Goal: Transaction & Acquisition: Purchase product/service

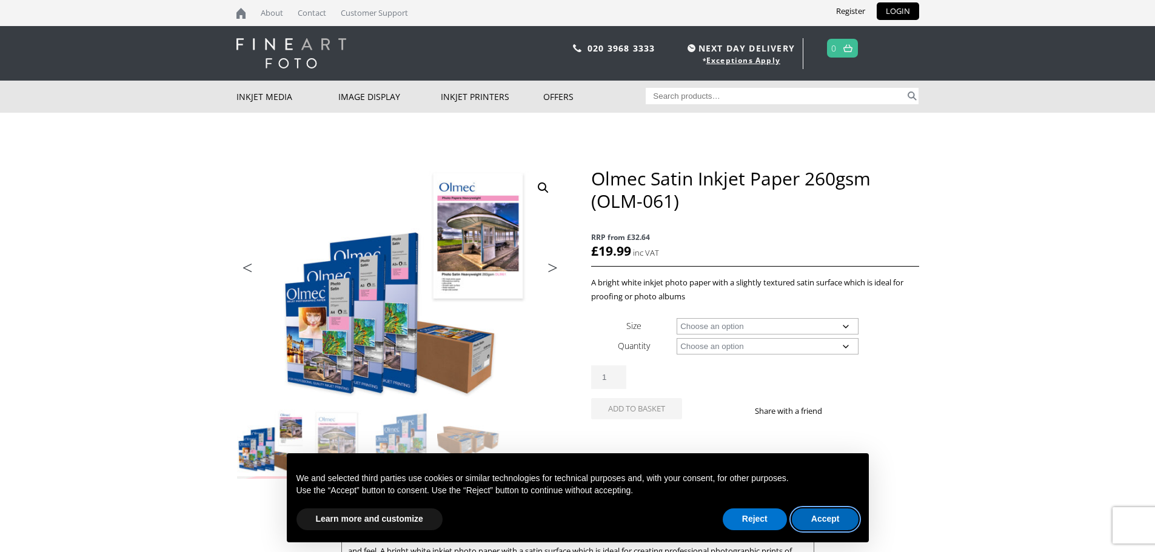
click at [829, 516] on button "Accept" at bounding box center [825, 520] width 67 height 22
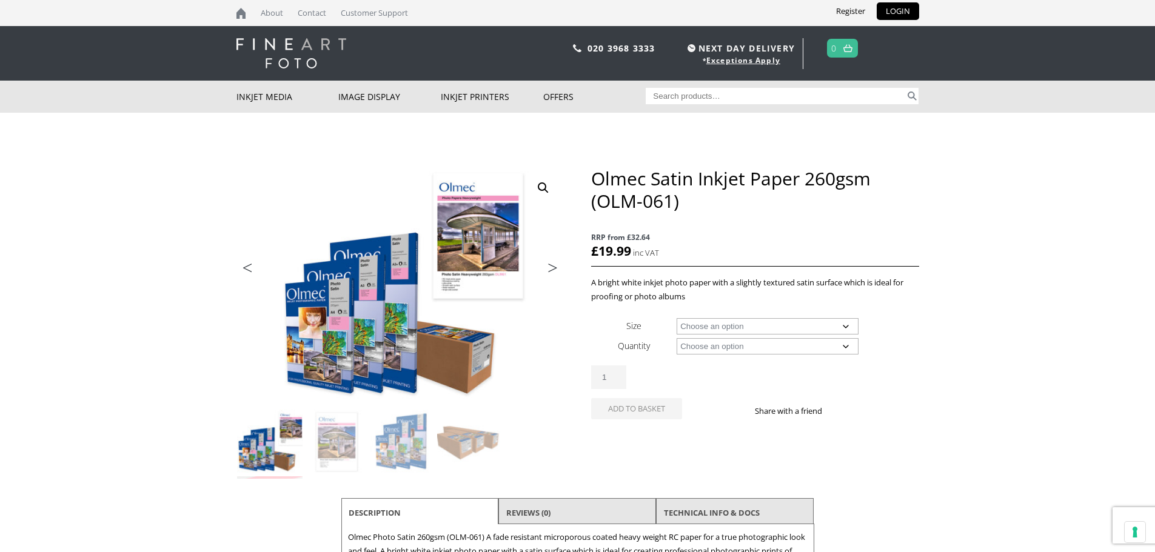
click at [845, 325] on select "Choose an option A4 Sheet A3 Sheet A3+ Sheet A2 Sheet 17" Wide Roll 24" Wide Ro…" at bounding box center [767, 326] width 182 height 16
click at [676, 318] on select "Choose an option A4 Sheet A3 Sheet A3+ Sheet A2 Sheet 17" Wide Roll 24" Wide Ro…" at bounding box center [767, 326] width 182 height 16
select select "a4-sheet"
click at [847, 344] on select "Choose an option 50 Sheets" at bounding box center [767, 346] width 182 height 16
select select "50-sheets"
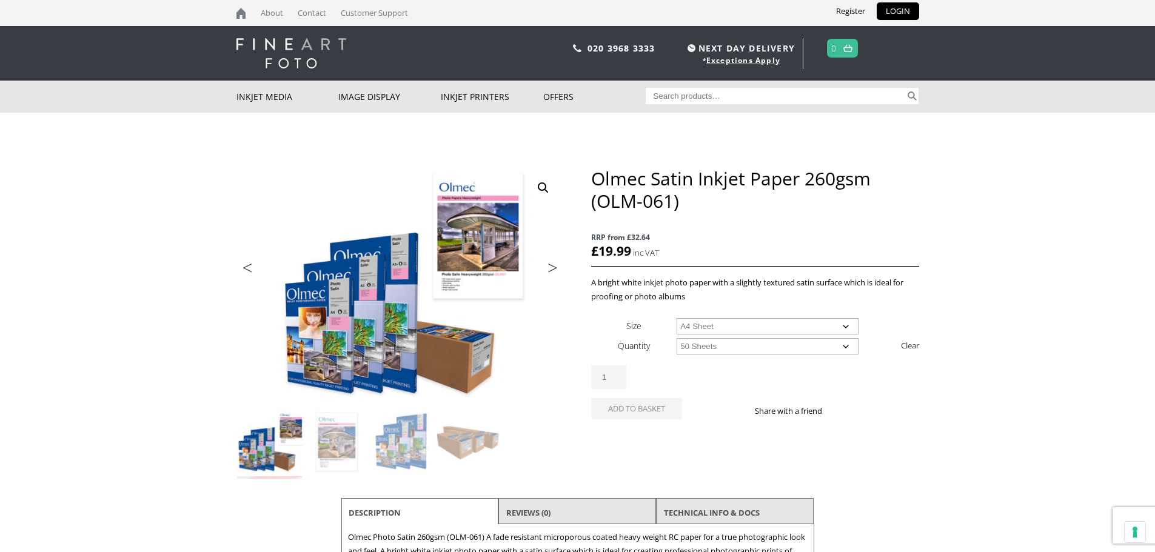
click at [676, 338] on select "Choose an option 50 Sheets" at bounding box center [767, 346] width 182 height 16
select select "a4-sheet"
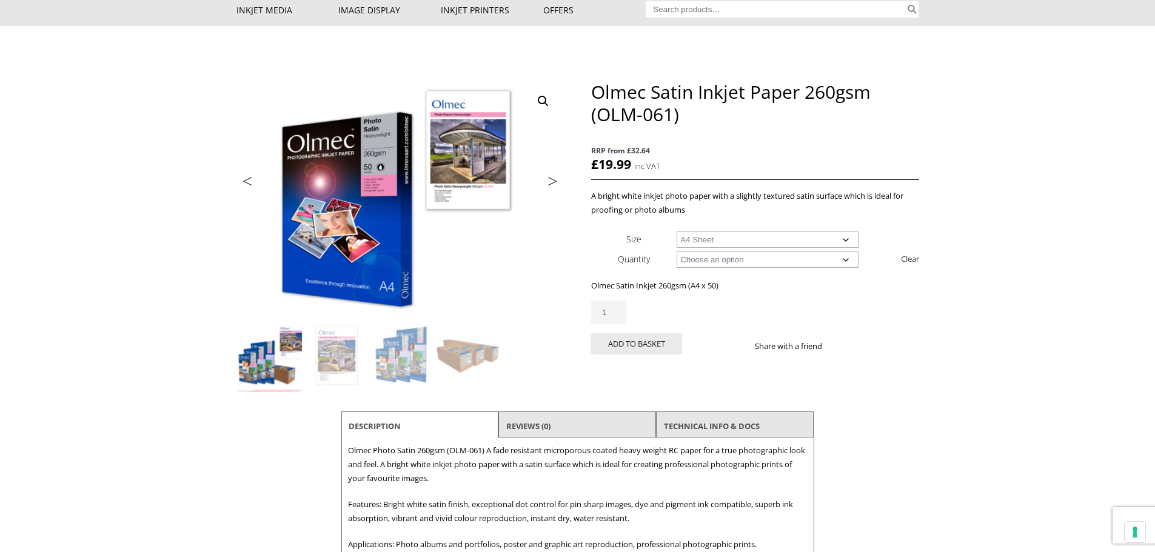
scroll to position [81, 0]
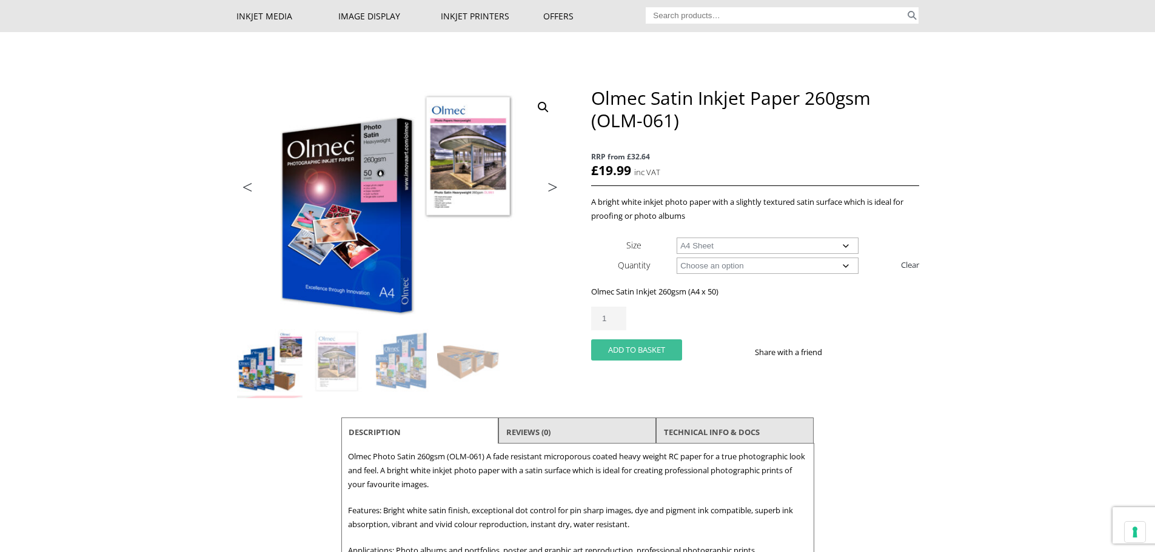
click at [654, 348] on button "Add to basket" at bounding box center [636, 349] width 91 height 21
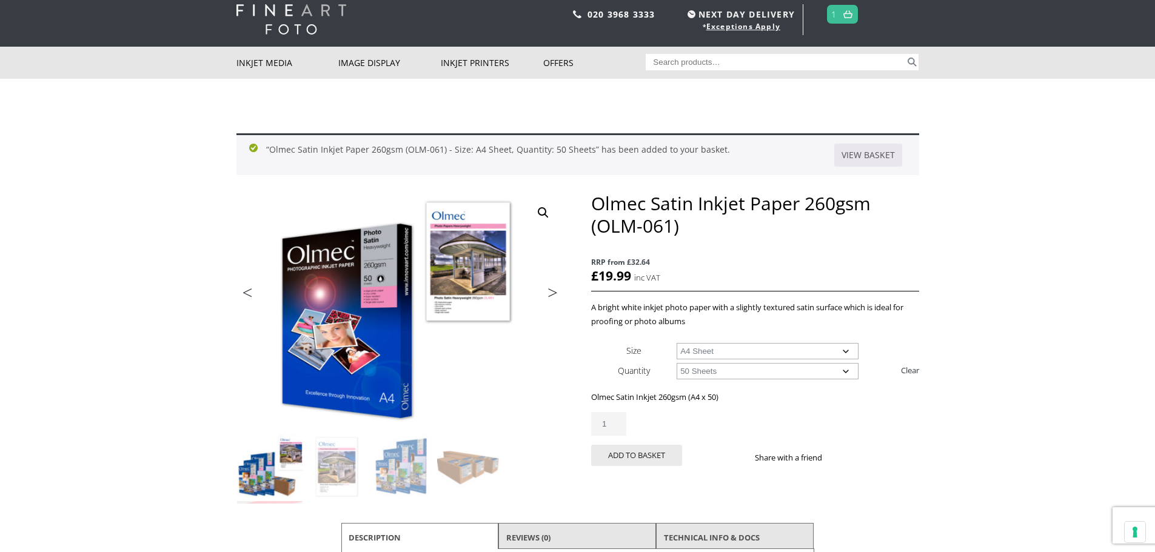
scroll to position [41, 0]
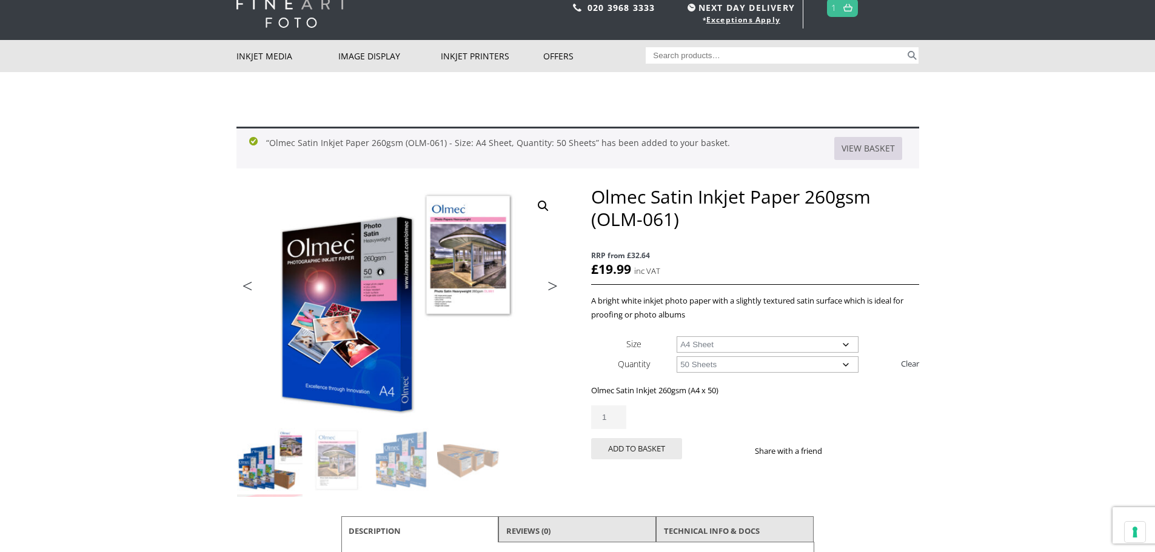
click at [859, 144] on link "View basket" at bounding box center [868, 148] width 68 height 23
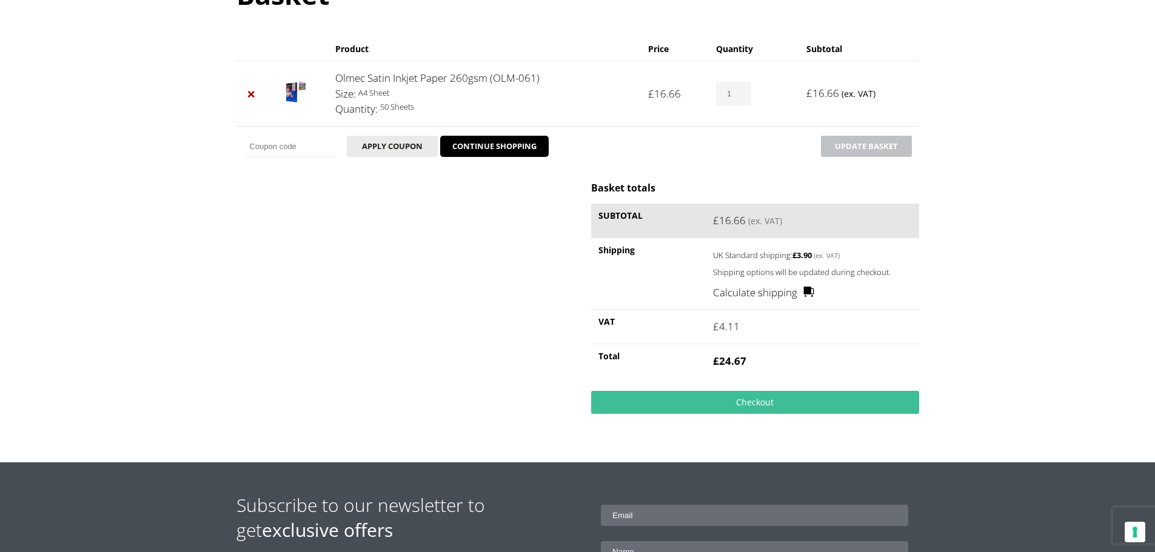
scroll to position [162, 0]
